Goal: Task Accomplishment & Management: Manage account settings

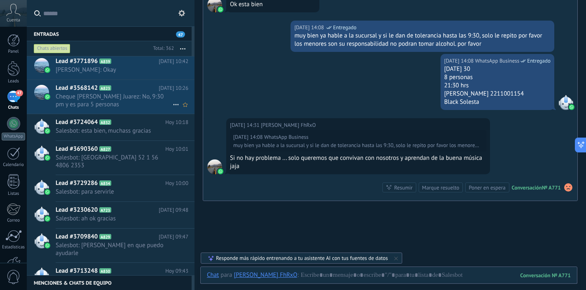
scroll to position [7, 0]
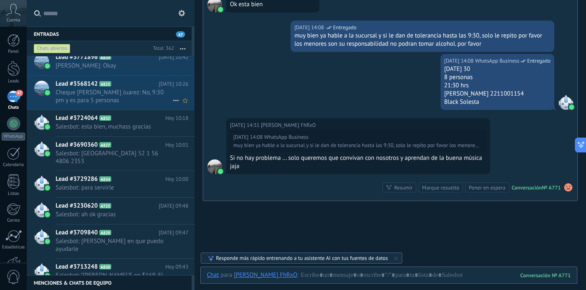
click at [140, 104] on span "Cheque [PERSON_NAME] Juarez: No, 9:30 pm y es para 5 personas" at bounding box center [114, 97] width 117 height 16
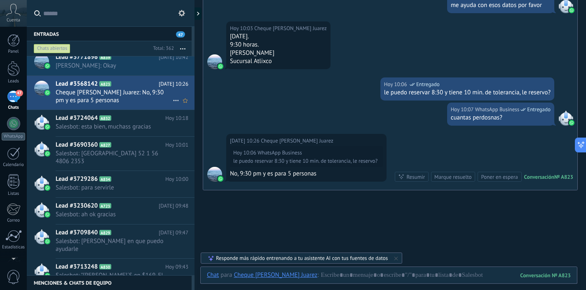
scroll to position [52, 0]
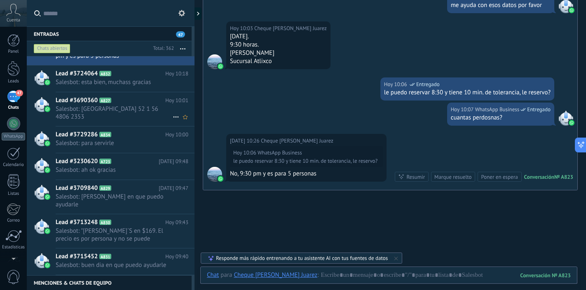
click at [140, 109] on span "Salesbot: [GEOGRAPHIC_DATA] 52 1 56 4806 2353" at bounding box center [114, 113] width 117 height 16
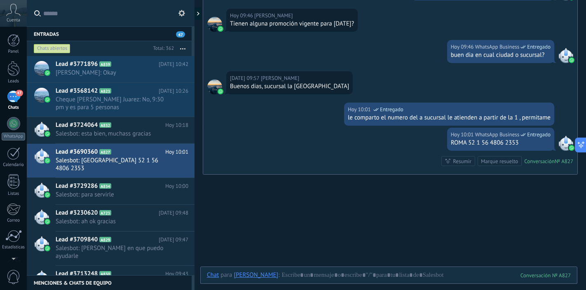
click at [14, 95] on div "47" at bounding box center [13, 97] width 13 height 12
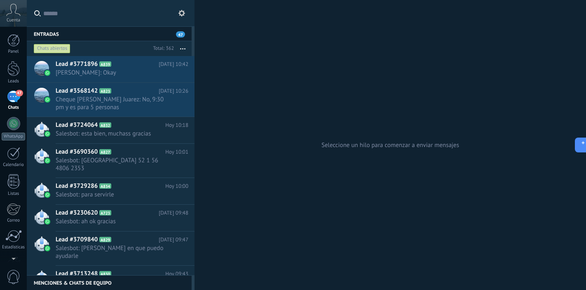
click at [185, 13] on use at bounding box center [182, 13] width 7 height 7
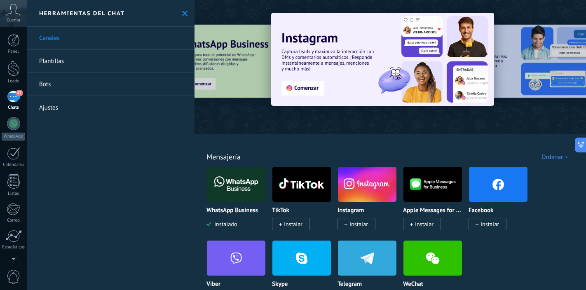
click at [102, 84] on link "Bots" at bounding box center [111, 84] width 168 height 23
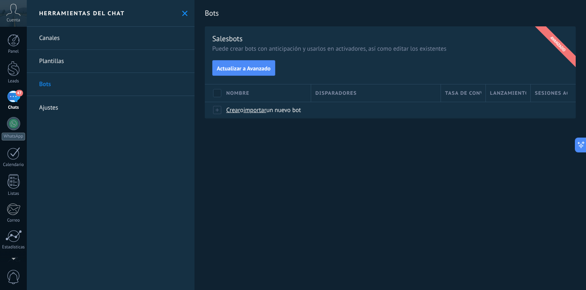
click at [182, 14] on use at bounding box center [184, 13] width 5 height 5
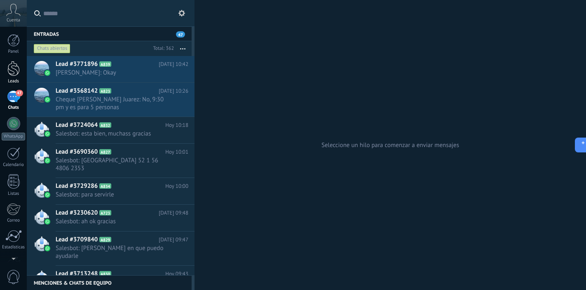
click at [14, 67] on div at bounding box center [13, 68] width 12 height 15
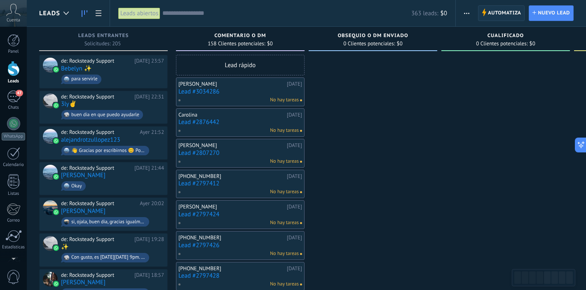
click at [496, 16] on span "Automatiza" at bounding box center [504, 13] width 33 height 15
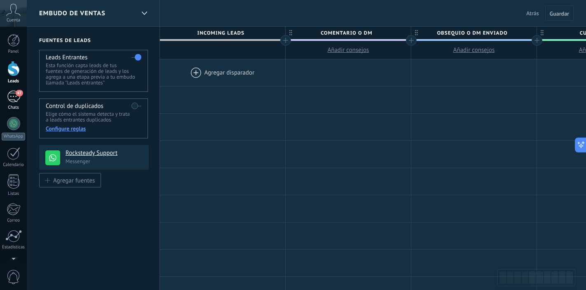
click at [10, 93] on div "47" at bounding box center [13, 97] width 13 height 12
